Goal: Task Accomplishment & Management: Manage account settings

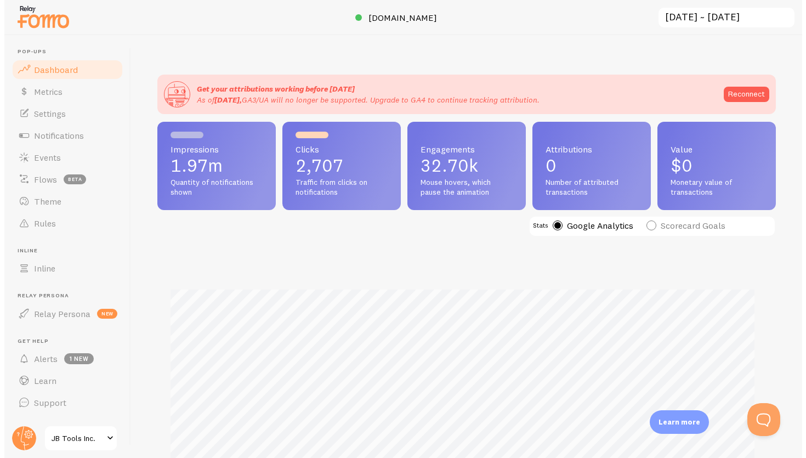
scroll to position [288, 619]
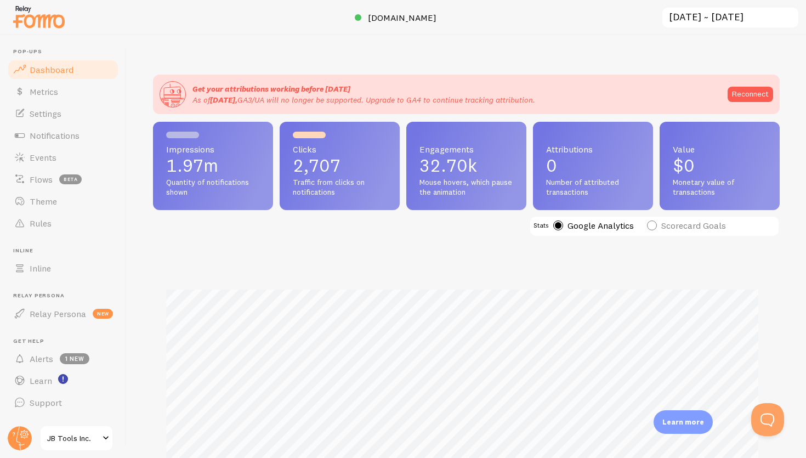
click at [470, 31] on div at bounding box center [403, 17] width 806 height 35
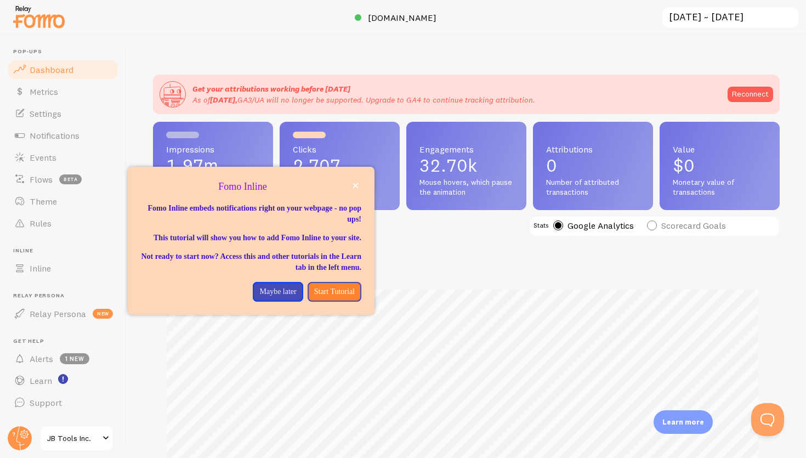
click at [718, 18] on input "[DATE] ~ [DATE]" at bounding box center [731, 18] width 138 height 22
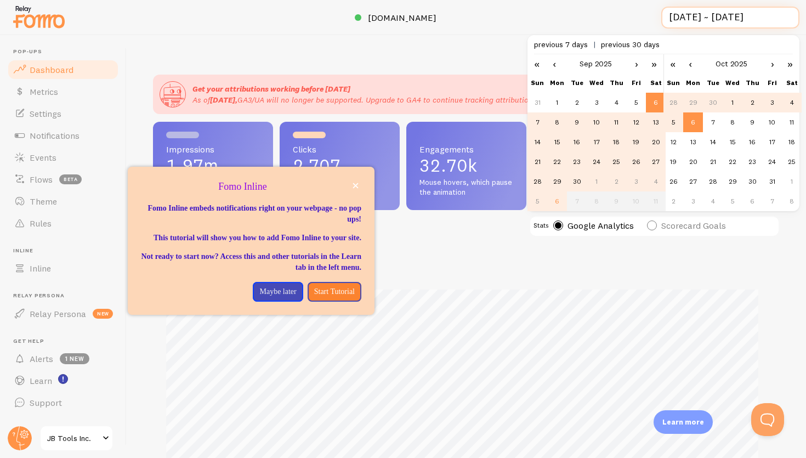
scroll to position [0, 1]
click at [416, 21] on span "[DOMAIN_NAME]" at bounding box center [402, 17] width 69 height 11
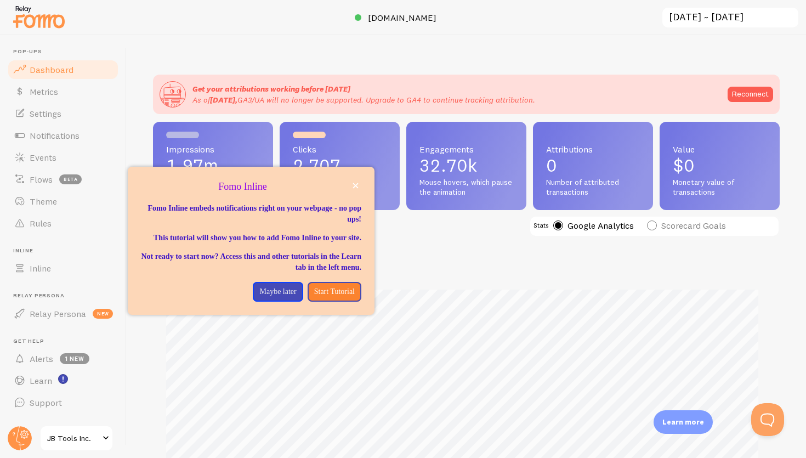
click at [83, 438] on span "JB Tools Inc." at bounding box center [73, 438] width 52 height 13
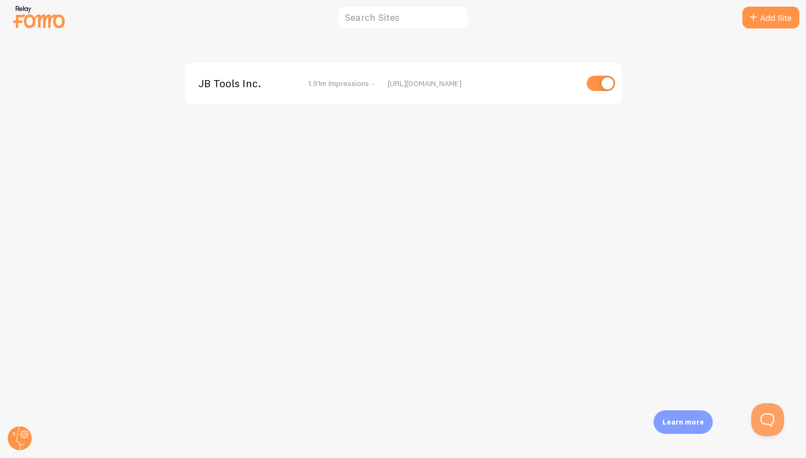
click at [272, 91] on div "JB Tools Inc. 1.91m Impressions - [URL][DOMAIN_NAME]" at bounding box center [403, 84] width 437 height 42
click at [22, 439] on circle at bounding box center [20, 438] width 24 height 24
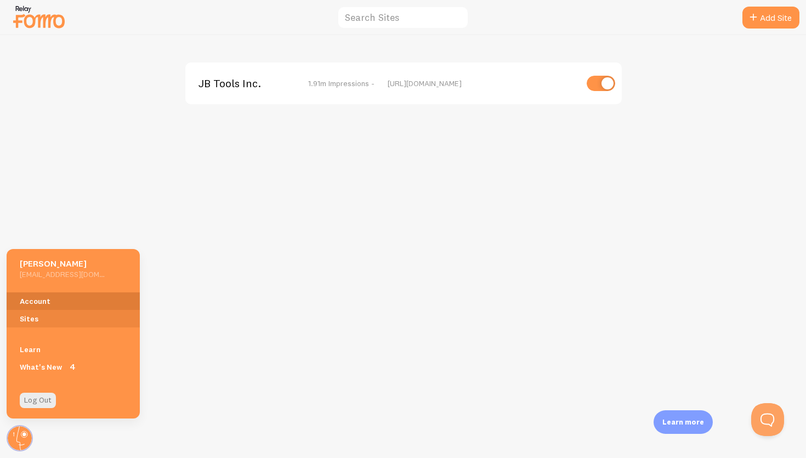
click at [58, 296] on link "Account" at bounding box center [73, 301] width 133 height 18
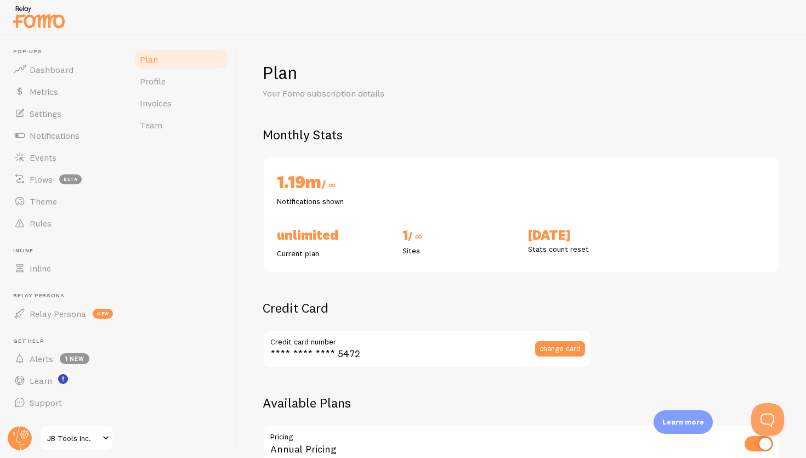
checkbox input "true"
click at [166, 75] on link "Profile" at bounding box center [181, 81] width 96 height 22
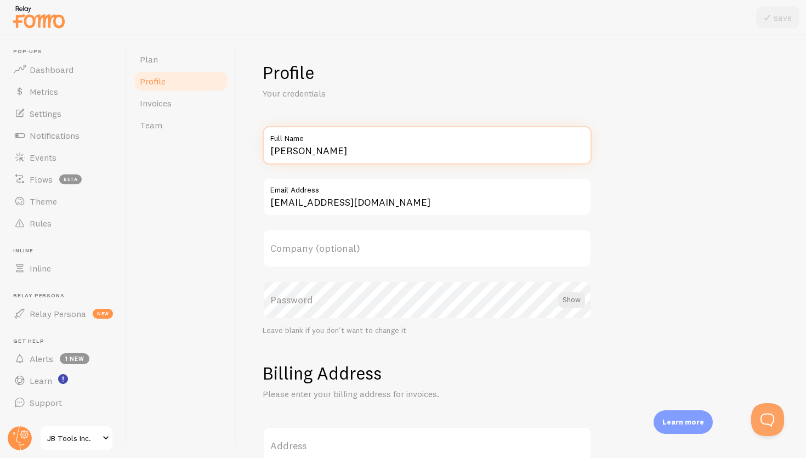
click at [321, 154] on input "[PERSON_NAME]" at bounding box center [427, 145] width 329 height 38
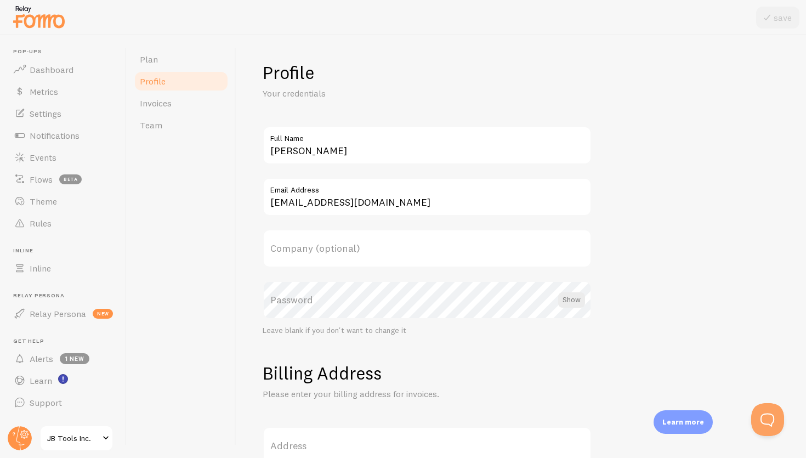
click at [362, 195] on label "Email Address" at bounding box center [427, 187] width 329 height 19
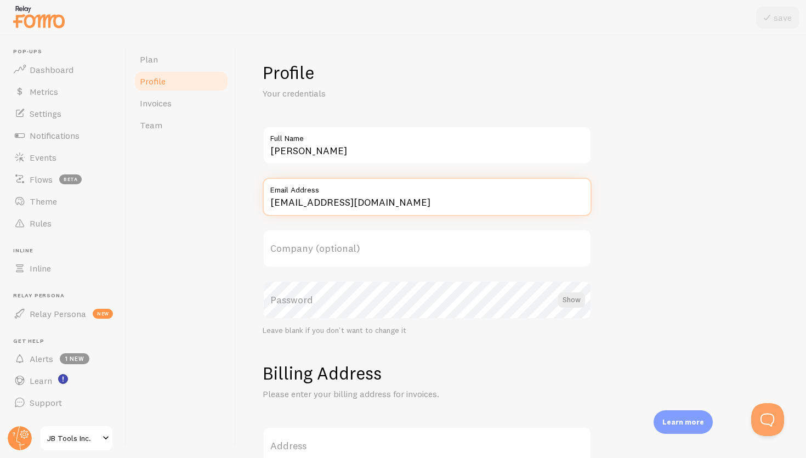
click at [362, 195] on input "[EMAIL_ADDRESS][DOMAIN_NAME]" at bounding box center [427, 197] width 329 height 38
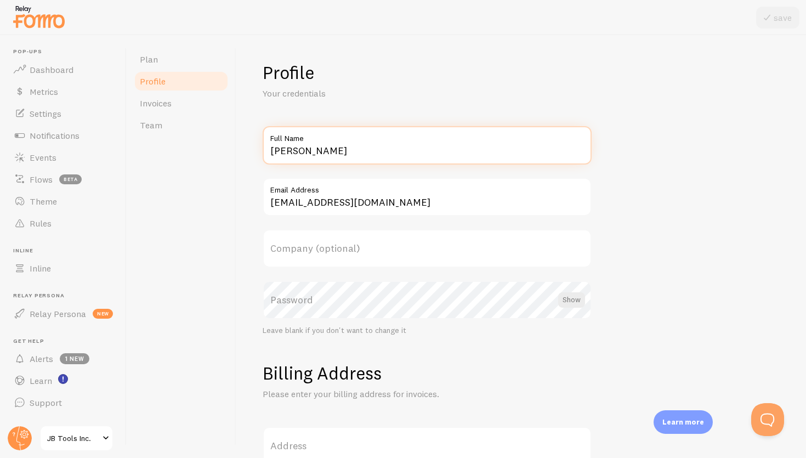
click at [338, 154] on input "[PERSON_NAME]" at bounding box center [427, 145] width 329 height 38
drag, startPoint x: 343, startPoint y: 154, endPoint x: 239, endPoint y: 153, distance: 104.8
click at [263, 153] on input "[PERSON_NAME]" at bounding box center [427, 145] width 329 height 38
type input "[PERSON_NAME]"
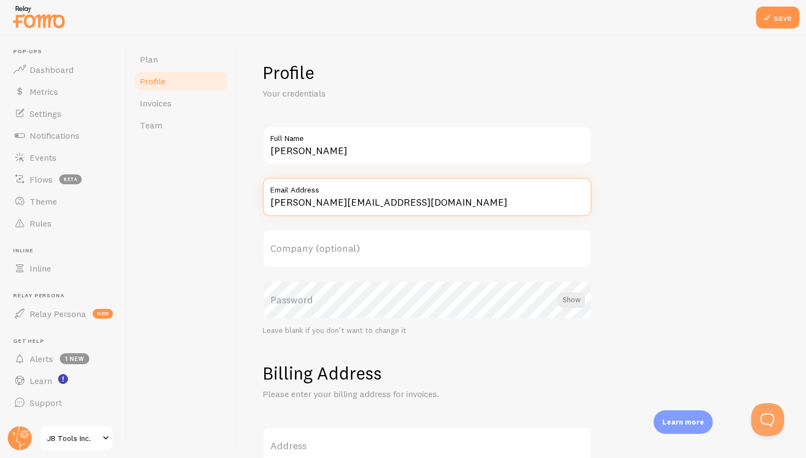
type input "[PERSON_NAME][EMAIL_ADDRESS][DOMAIN_NAME]"
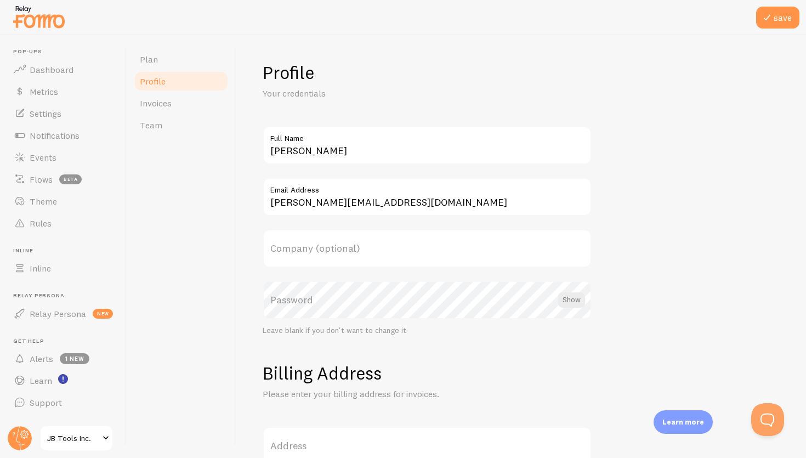
click at [380, 300] on label "Password" at bounding box center [427, 300] width 329 height 38
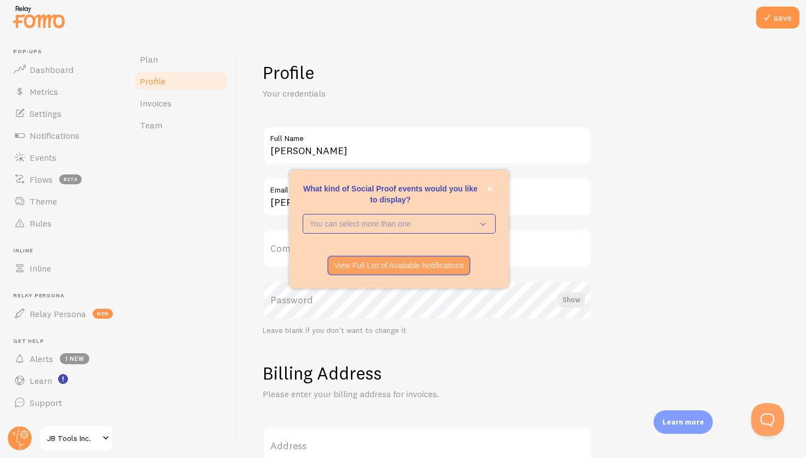
click at [493, 190] on button "close," at bounding box center [490, 189] width 12 height 12
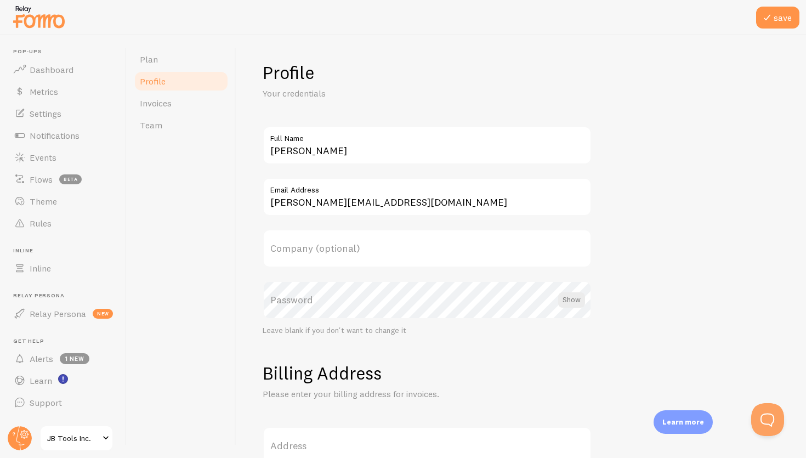
click at [349, 298] on label "Password" at bounding box center [427, 300] width 329 height 38
click at [577, 303] on div at bounding box center [571, 299] width 27 height 15
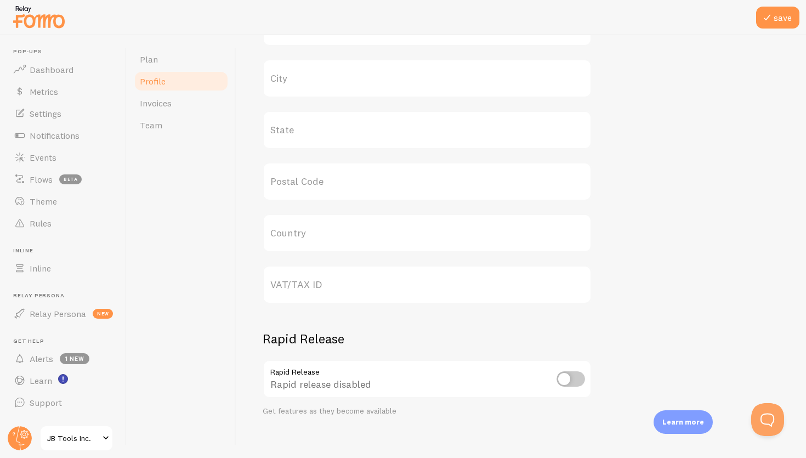
scroll to position [482, 0]
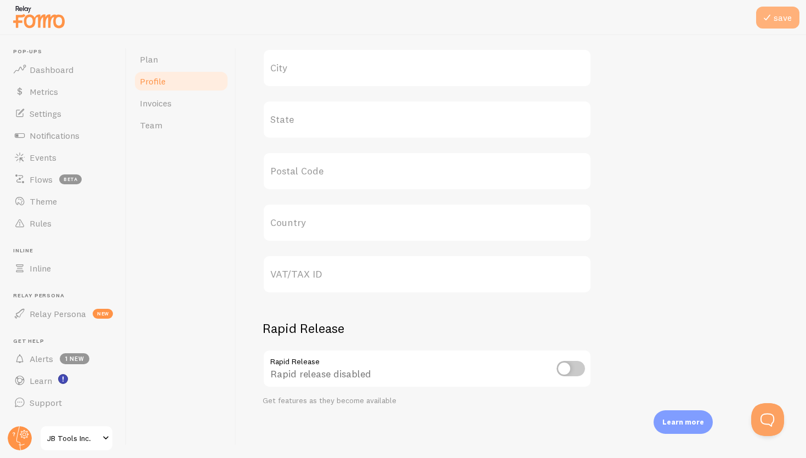
click at [782, 24] on button "save" at bounding box center [778, 18] width 43 height 22
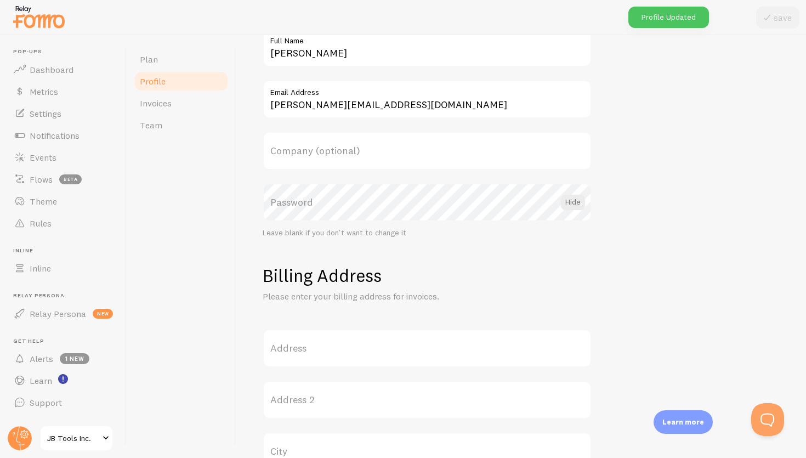
scroll to position [0, 0]
